Goal: Find specific page/section: Find specific page/section

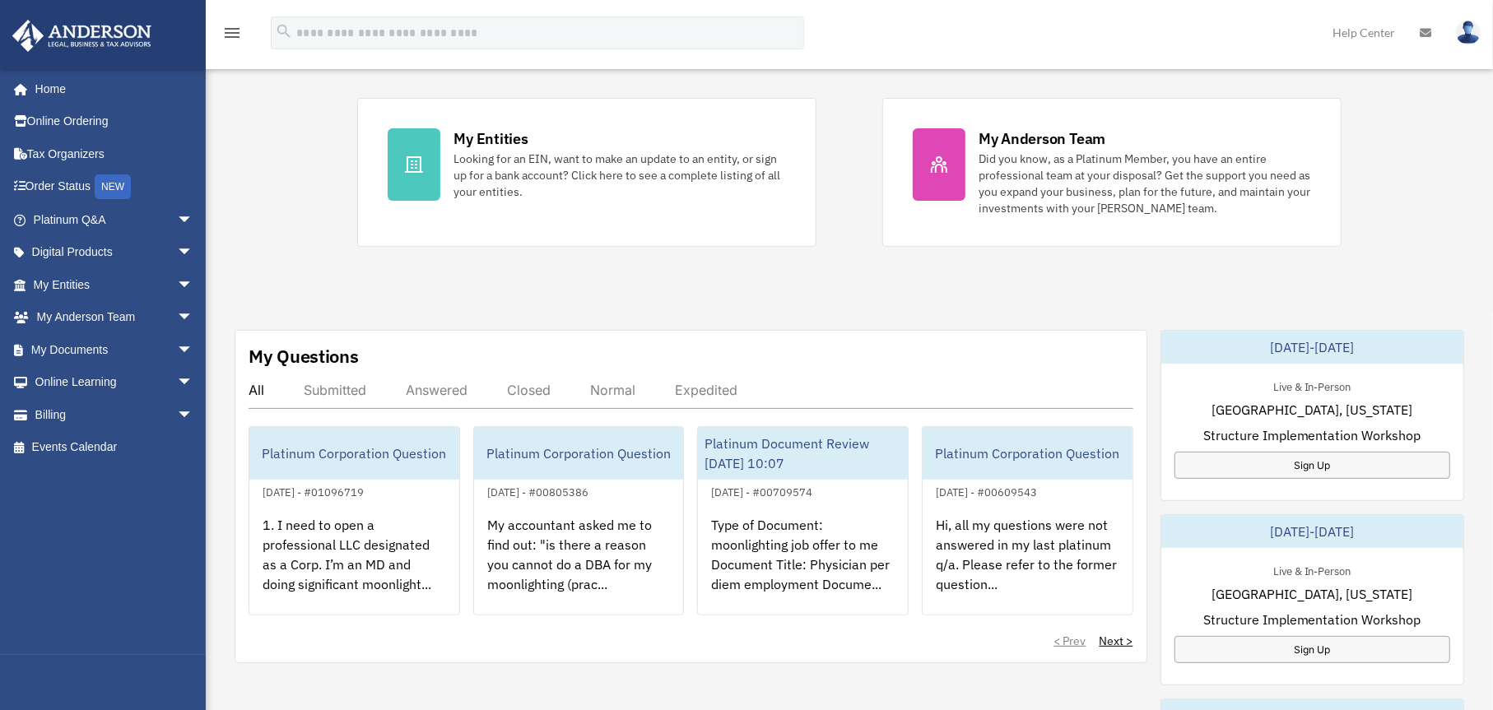
scroll to position [329, 0]
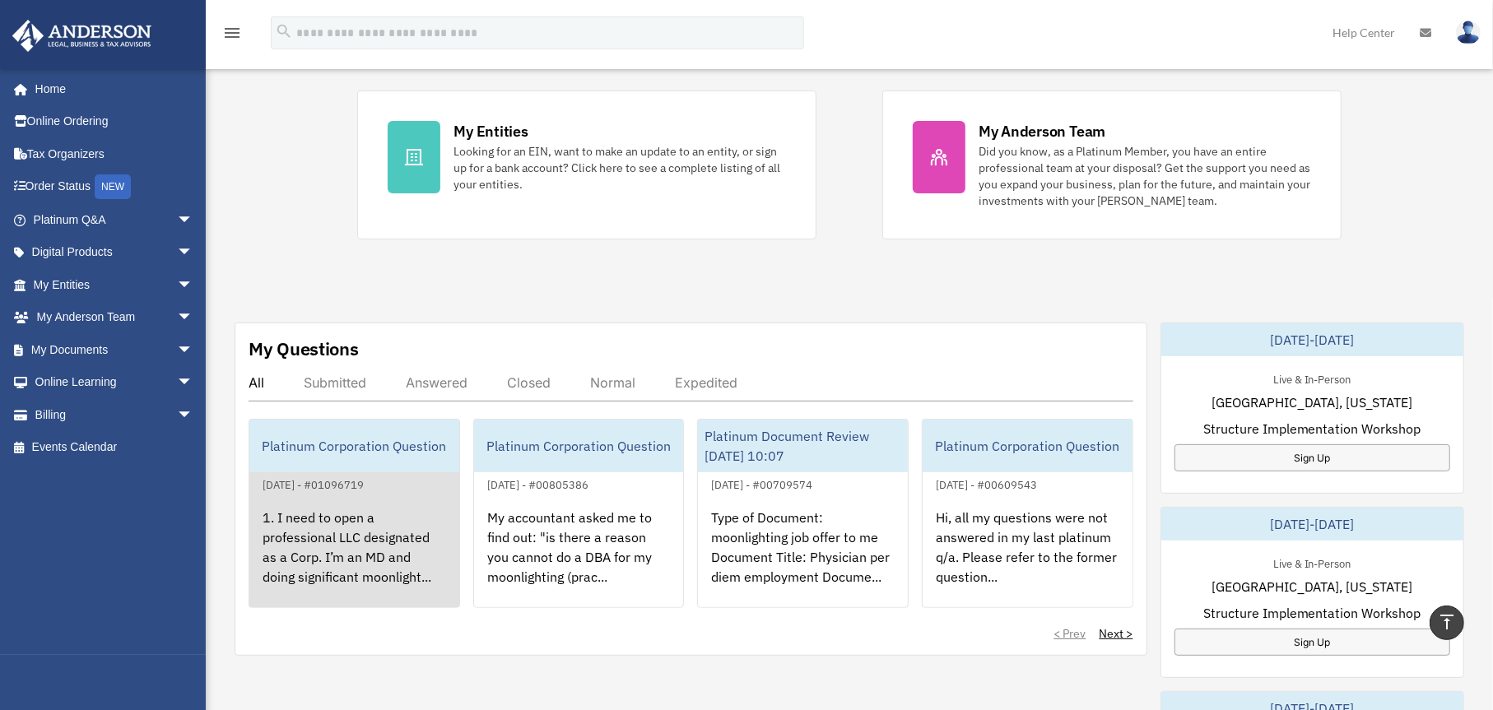
click at [356, 518] on div "1. I need to open a professional LLC designated as a Corp. I’m an MD and doing …" at bounding box center [354, 558] width 210 height 128
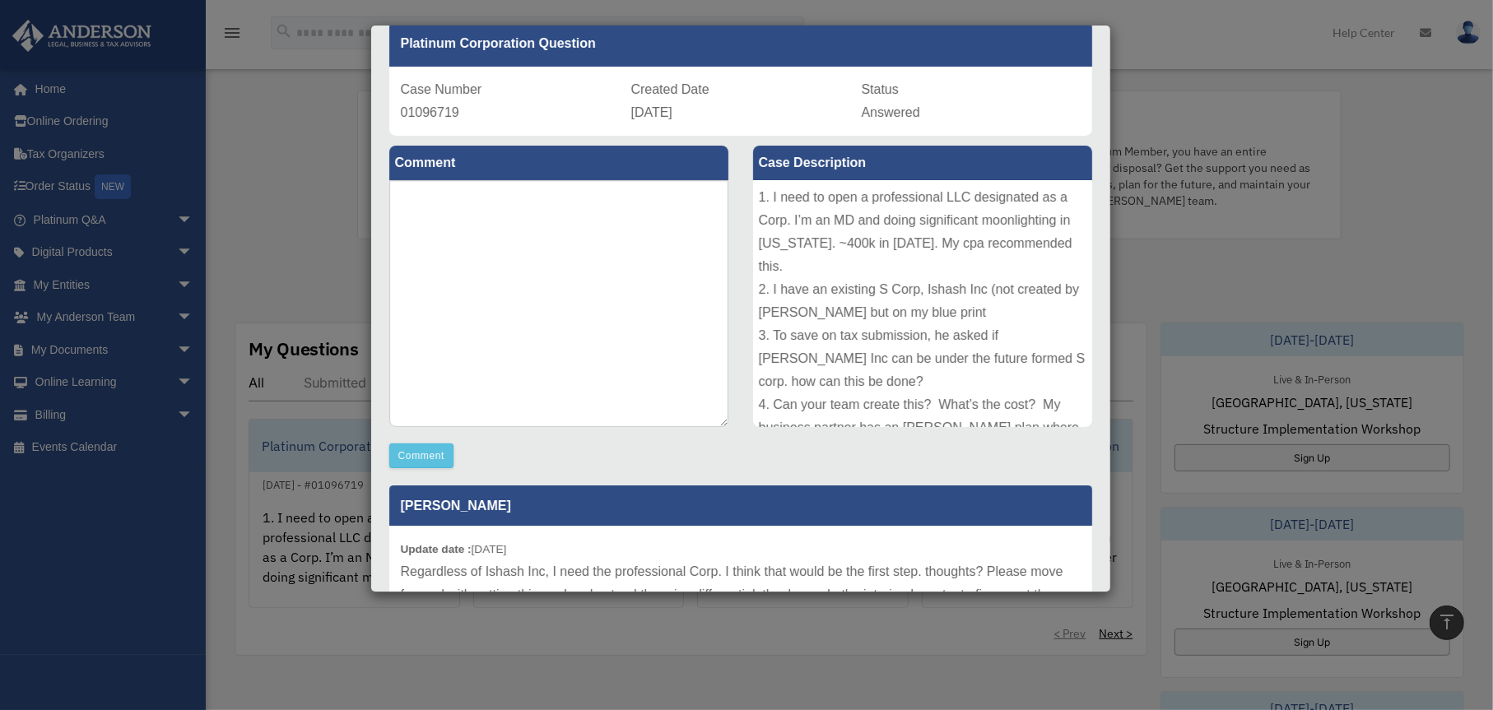
scroll to position [247, 0]
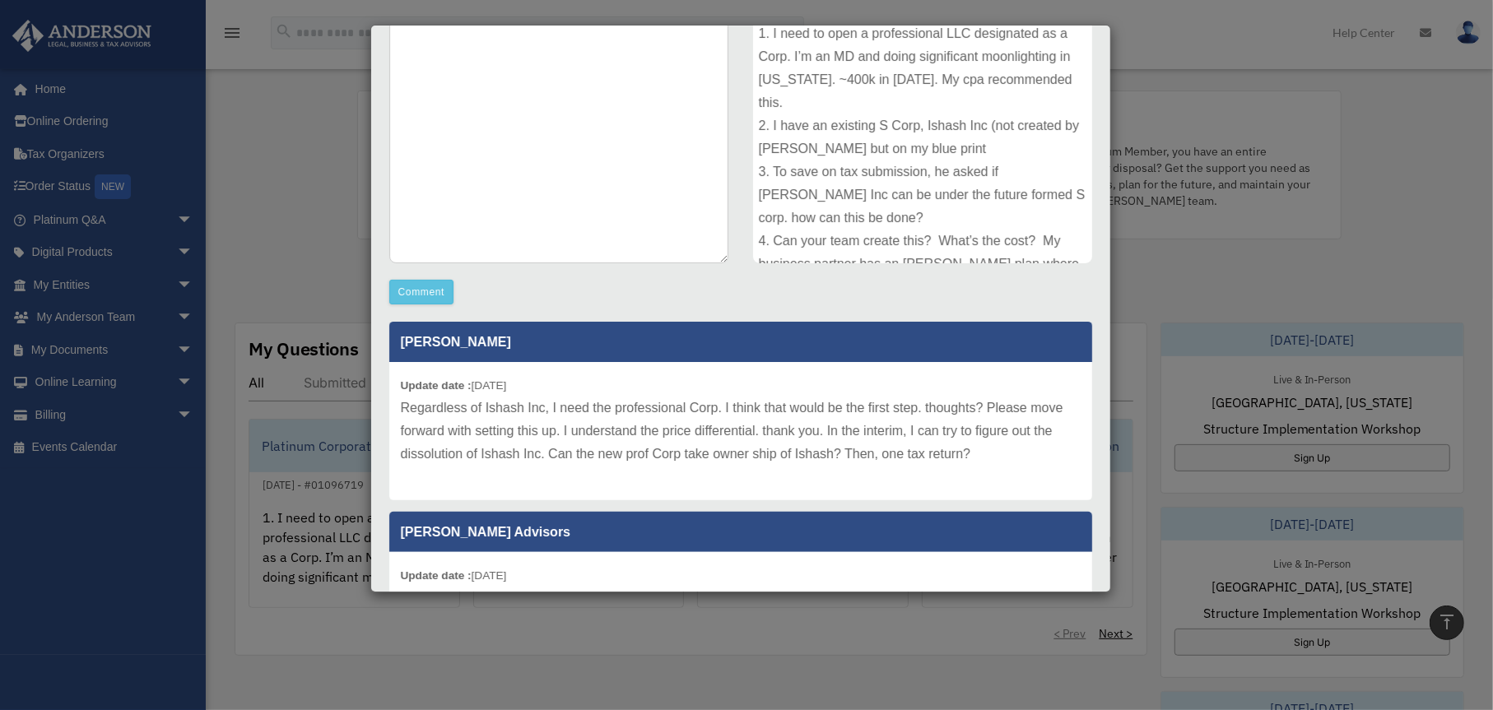
click at [308, 225] on div "Case Detail × Platinum Corporation Question Case Number 01096719 Created Date S…" at bounding box center [746, 355] width 1493 height 710
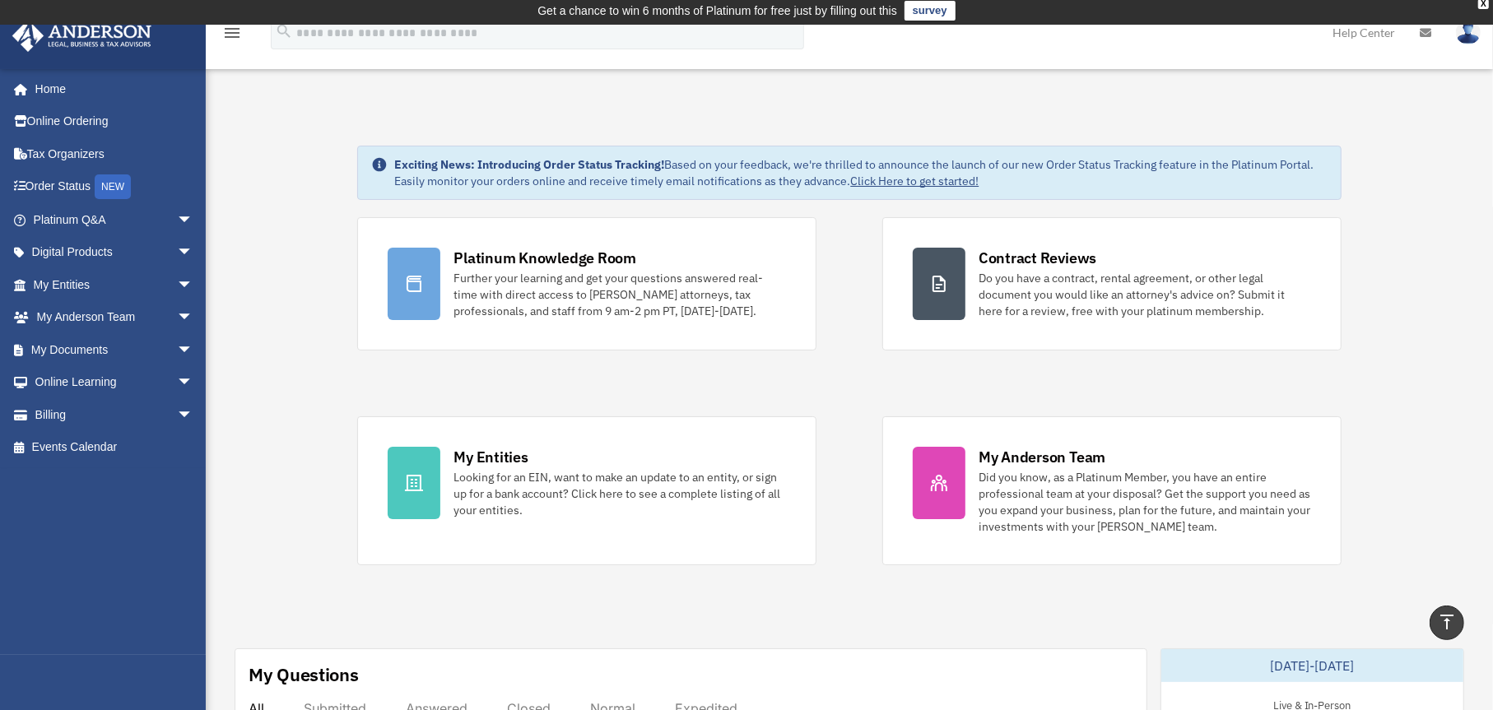
scroll to position [0, 0]
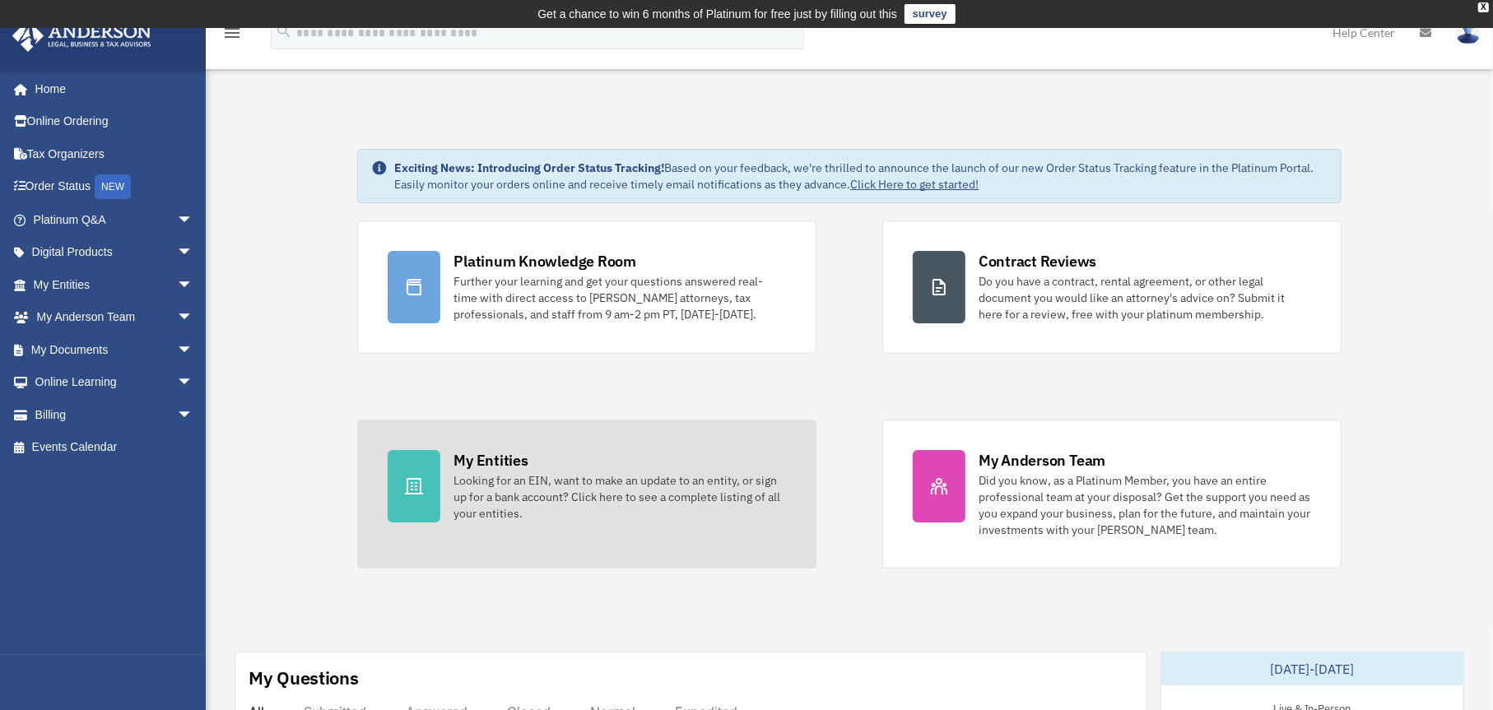
click at [453, 464] on div "My Entities" at bounding box center [490, 460] width 74 height 21
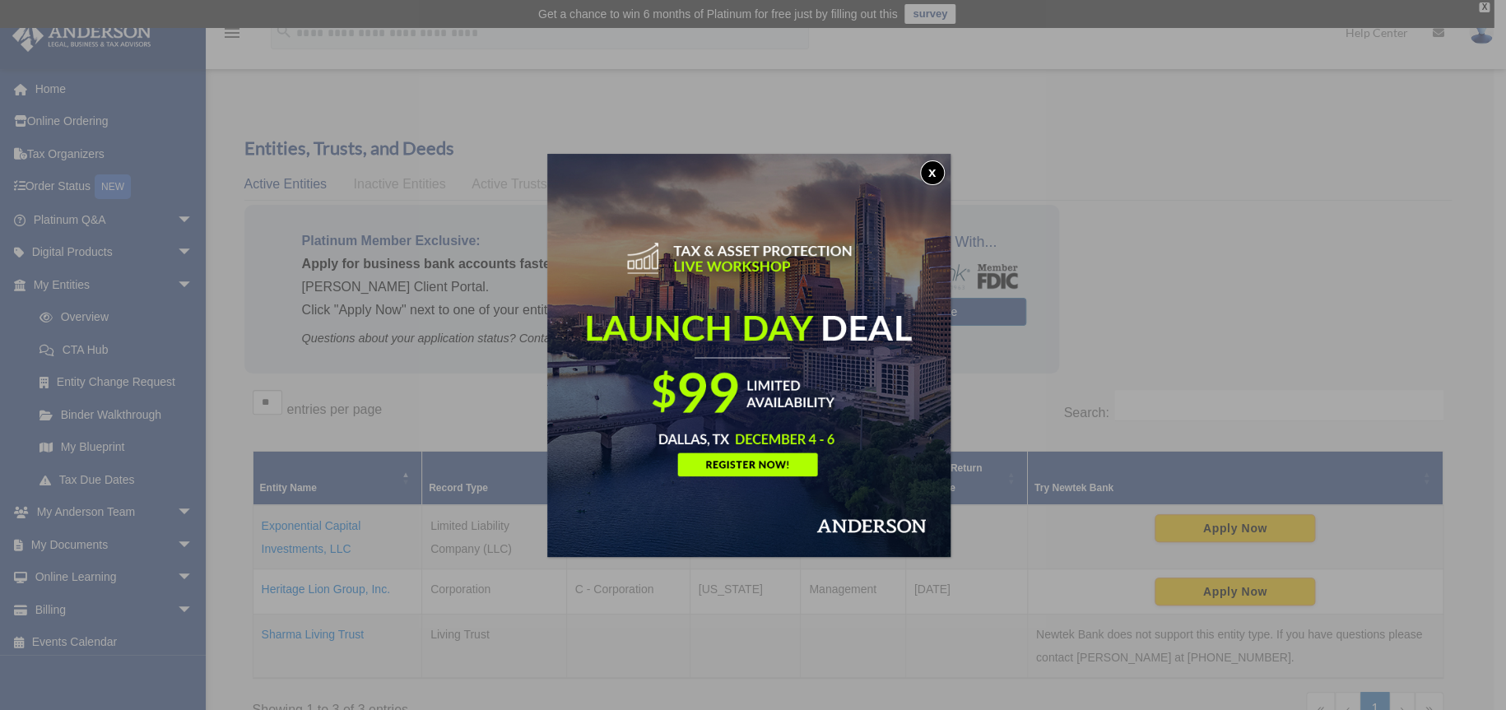
click at [927, 171] on button "x" at bounding box center [932, 172] width 25 height 25
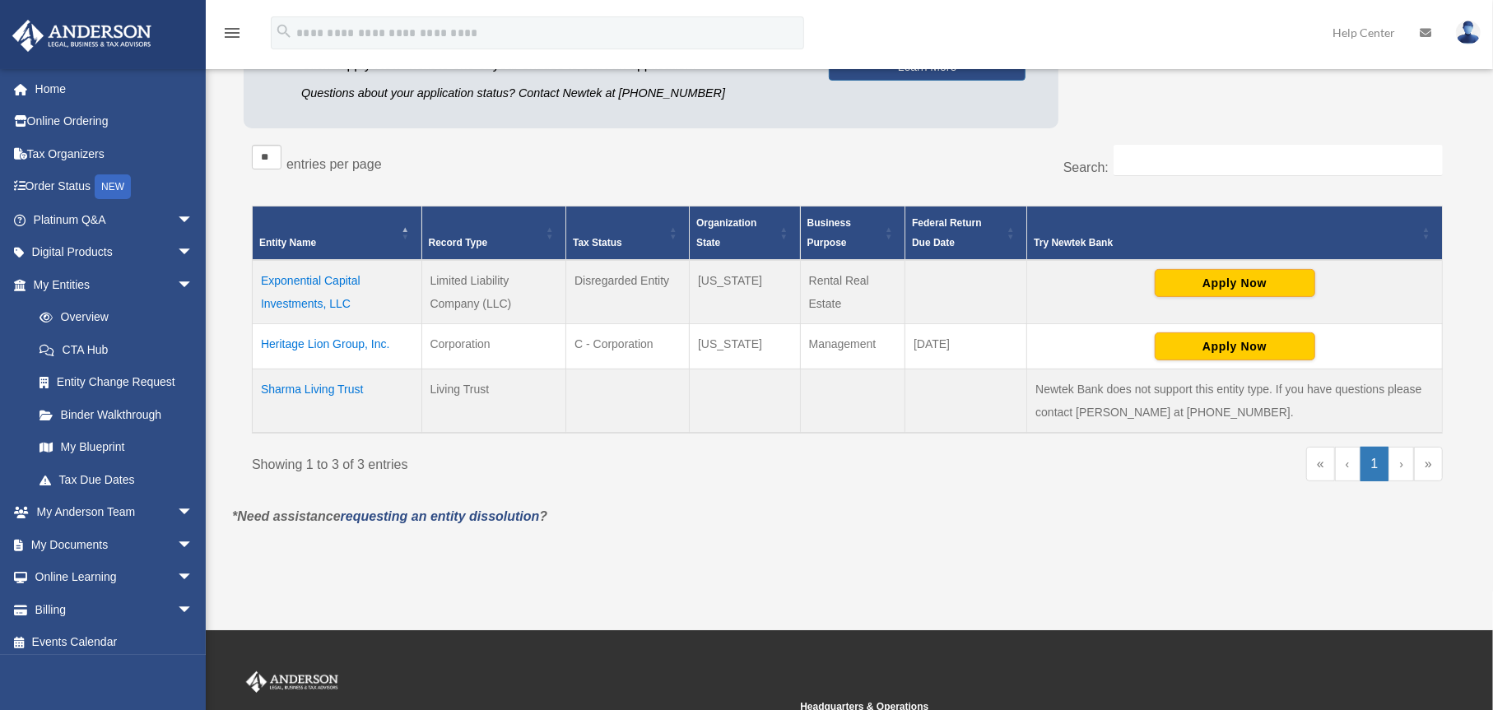
scroll to position [247, 0]
